Goal: Information Seeking & Learning: Learn about a topic

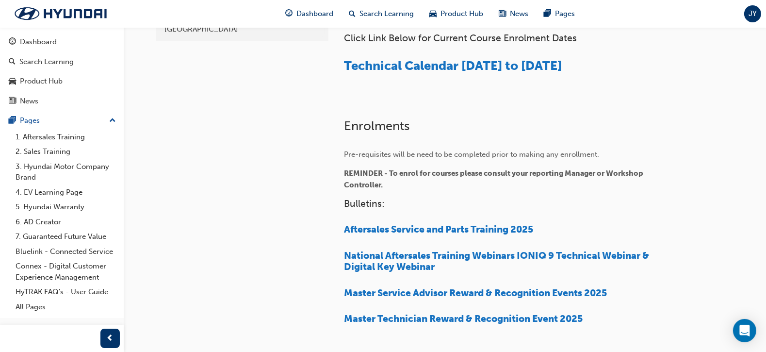
scroll to position [276, 0]
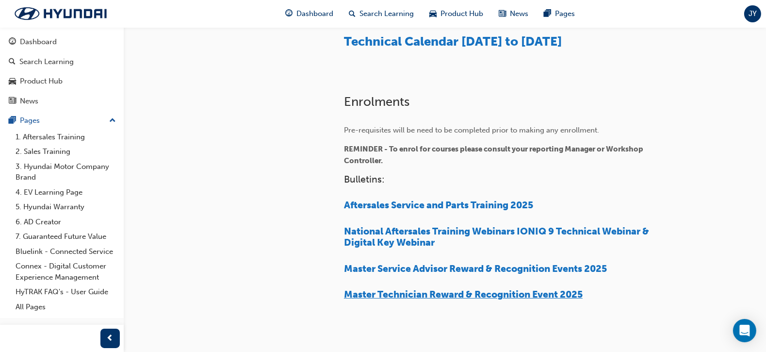
click at [543, 288] on span "Master Technician Reward & Recognition Event 2025" at bounding box center [463, 293] width 239 height 11
click at [538, 291] on span "Master Technician Reward & Recognition Event 2025" at bounding box center [463, 293] width 239 height 11
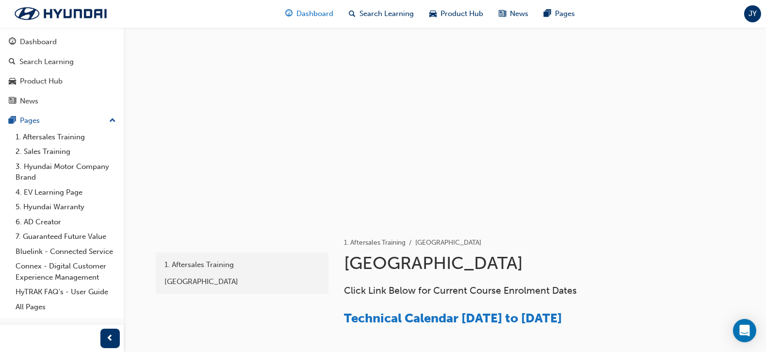
click at [325, 15] on span "Dashboard" at bounding box center [315, 13] width 37 height 11
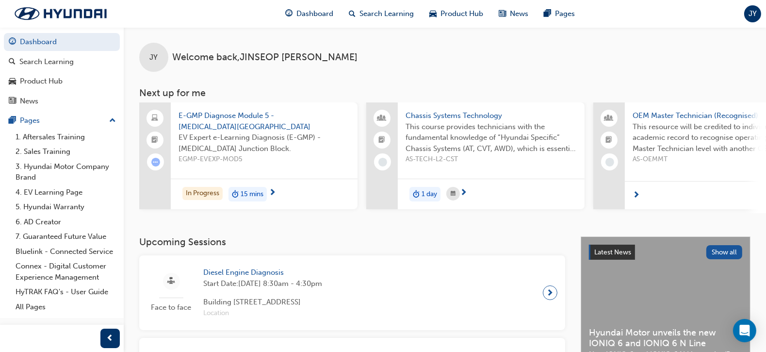
click at [361, 220] on div "JY Welcome back , [PERSON_NAME] Next up for me E-GMP Diagnose Module 5 - [MEDIC…" at bounding box center [445, 131] width 642 height 209
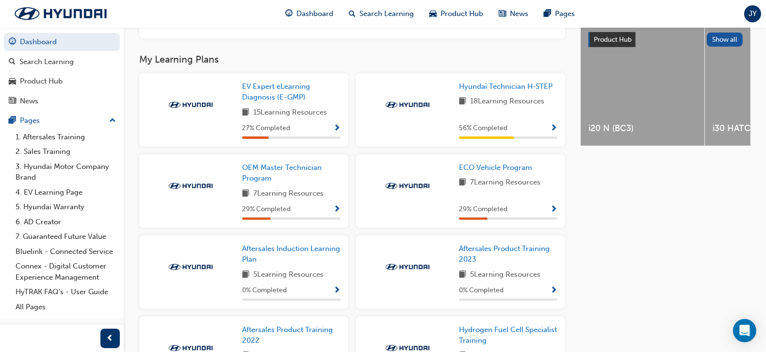
scroll to position [339, 0]
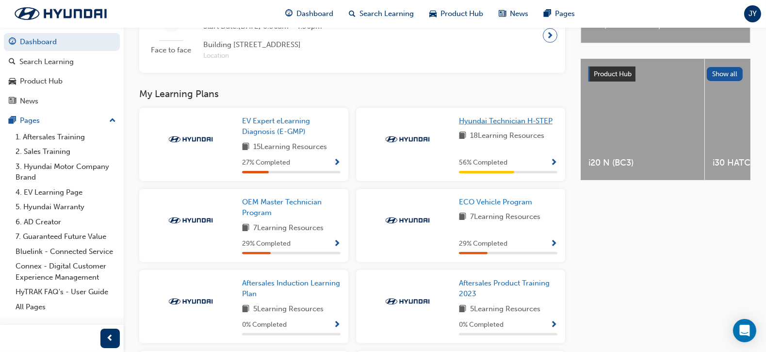
click at [507, 125] on span "Hyundai Technician H-STEP" at bounding box center [506, 120] width 94 height 9
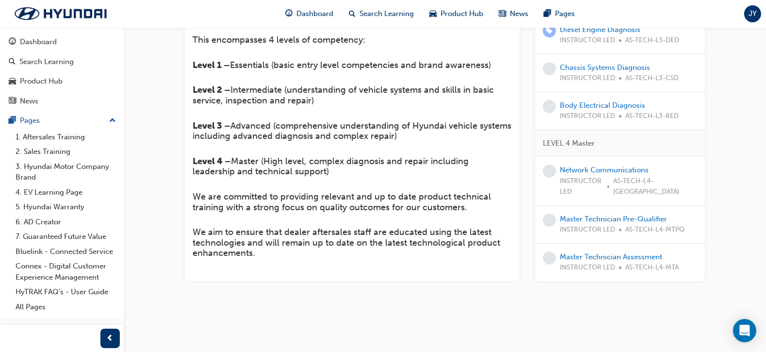
scroll to position [407, 0]
click at [587, 174] on link "Network Communications" at bounding box center [604, 169] width 89 height 9
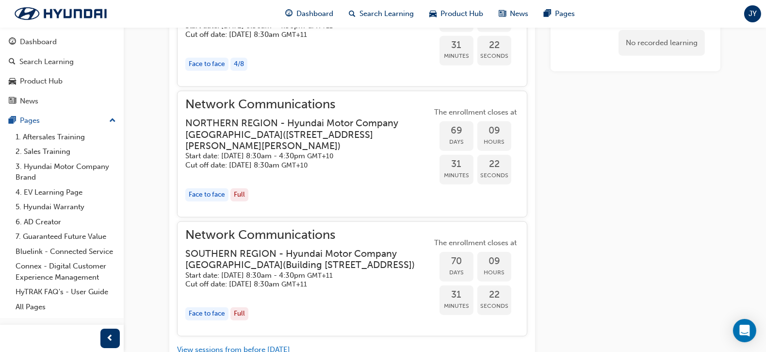
scroll to position [1360, 0]
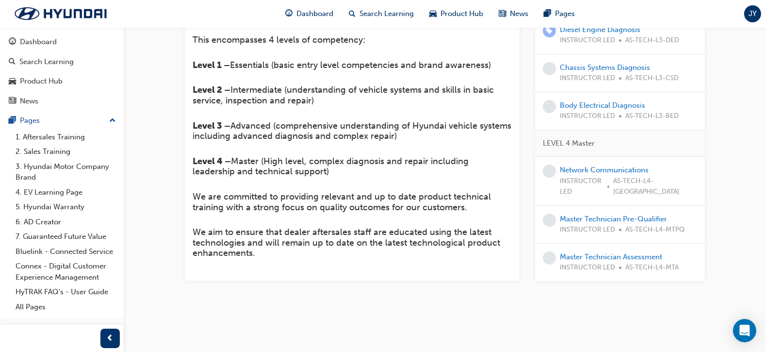
scroll to position [347, 0]
click at [466, 11] on span "Product Hub" at bounding box center [462, 13] width 43 height 11
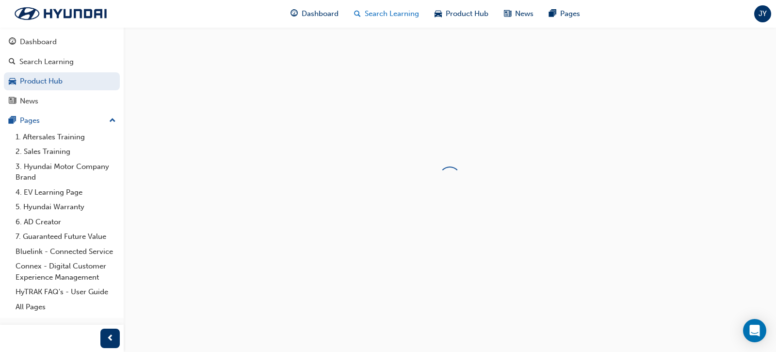
click at [383, 15] on span "Search Learning" at bounding box center [392, 13] width 54 height 11
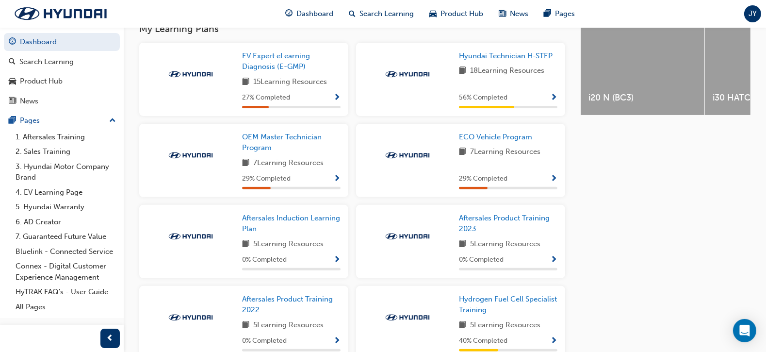
scroll to position [412, 0]
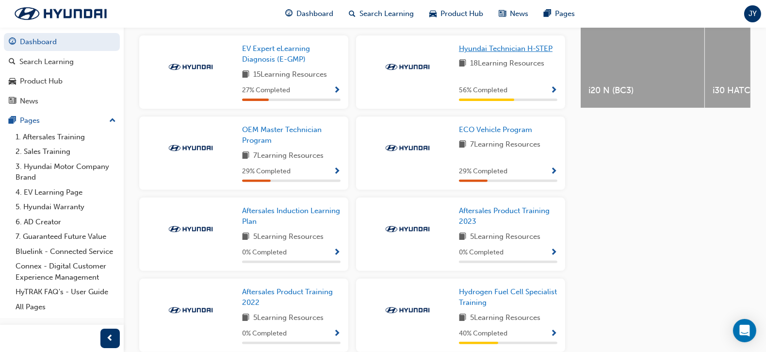
click at [534, 52] on span "Hyundai Technician H-STEP" at bounding box center [506, 48] width 94 height 9
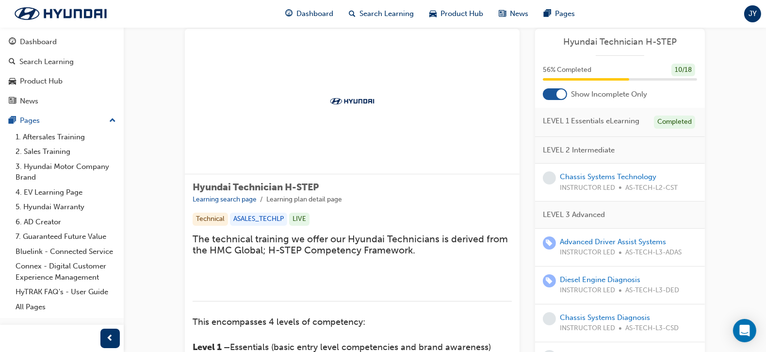
scroll to position [24, 0]
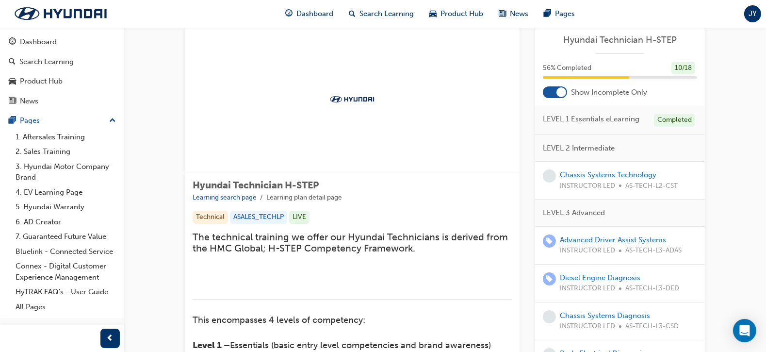
click at [567, 94] on div "Show Incomplete Only" at bounding box center [620, 92] width 170 height 12
click at [565, 94] on div at bounding box center [561, 92] width 10 height 10
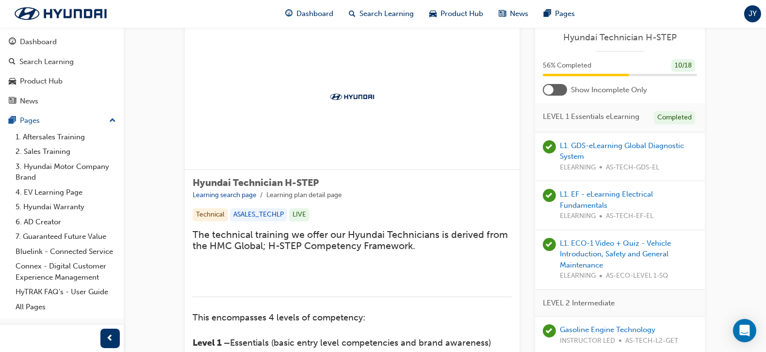
scroll to position [0, 0]
